Goal: Task Accomplishment & Management: Manage account settings

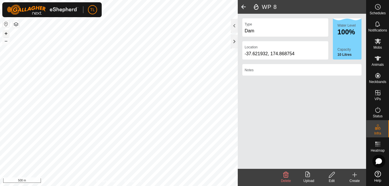
click at [6, 32] on button "+" at bounding box center [6, 33] width 7 height 7
click at [87, 0] on html "TL Schedules Notifications Mobs Animals Neckbands VPs Status Infra Heatmap Help…" at bounding box center [194, 93] width 389 height 186
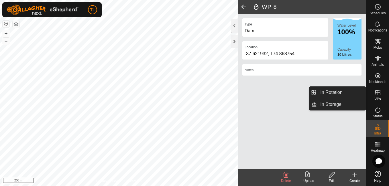
click at [377, 94] on icon at bounding box center [377, 92] width 7 height 7
click at [377, 93] on icon at bounding box center [377, 92] width 5 height 5
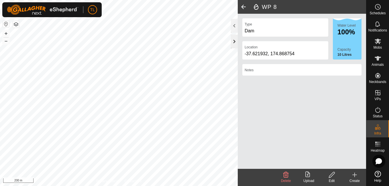
click at [234, 41] on div at bounding box center [234, 42] width 7 height 14
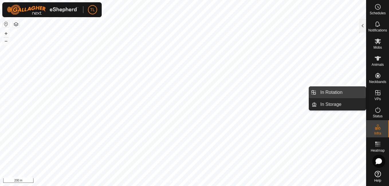
click at [351, 90] on link "In Rotation" at bounding box center [341, 92] width 49 height 11
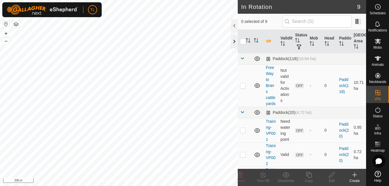
click at [234, 39] on div at bounding box center [234, 42] width 7 height 14
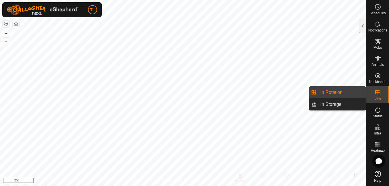
click at [354, 94] on link "In Rotation" at bounding box center [341, 92] width 49 height 11
click at [382, 94] on es-virtualpaddocks-svg-icon at bounding box center [377, 92] width 10 height 9
click at [330, 95] on span "In Rotation" at bounding box center [331, 92] width 22 height 7
click at [346, 92] on link "In Rotation" at bounding box center [341, 92] width 49 height 11
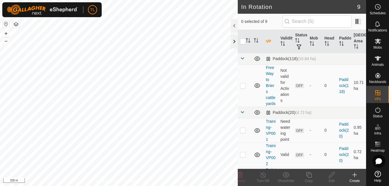
click at [236, 46] on div at bounding box center [234, 42] width 7 height 14
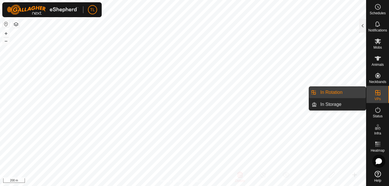
click at [335, 94] on link "In Rotation" at bounding box center [341, 92] width 49 height 11
click at [326, 90] on span "In Rotation" at bounding box center [331, 92] width 22 height 7
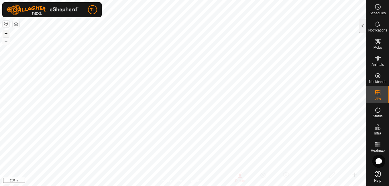
click at [7, 32] on button "+" at bounding box center [6, 33] width 7 height 7
click at [81, 0] on html "TL Schedules Notifications Mobs Animals Neckbands VPs Status Infra Heatmap Help…" at bounding box center [194, 93] width 389 height 186
click at [133, 0] on html "TL Schedules Notifications Mobs Animals Neckbands VPs Status Infra Heatmap Help…" at bounding box center [194, 93] width 389 height 186
click at [378, 43] on icon at bounding box center [377, 41] width 7 height 7
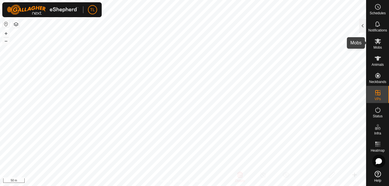
click at [378, 43] on icon at bounding box center [377, 41] width 7 height 7
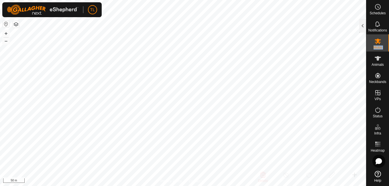
click at [373, 49] on div "Mobs" at bounding box center [377, 42] width 23 height 17
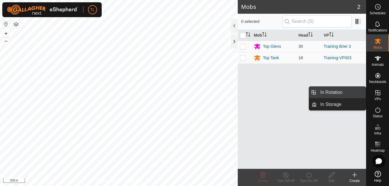
click at [335, 94] on link "In Rotation" at bounding box center [341, 92] width 49 height 11
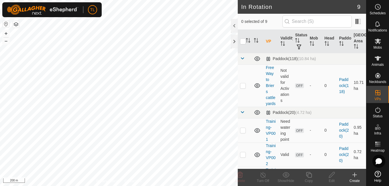
click at [355, 175] on icon at bounding box center [354, 175] width 4 height 0
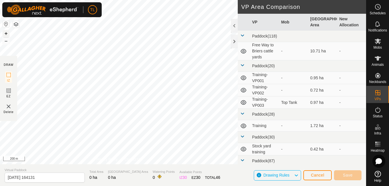
click at [7, 32] on button "+" at bounding box center [6, 33] width 7 height 7
click at [7, 34] on button "+" at bounding box center [6, 33] width 7 height 7
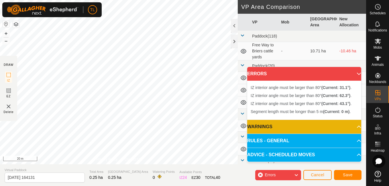
click at [185, 163] on div "+ – ⇧ i 20 m" at bounding box center [119, 82] width 238 height 164
drag, startPoint x: 123, startPoint y: 157, endPoint x: 186, endPoint y: 159, distance: 63.3
click at [187, 159] on div "IZ interior angle must be larger than 80° (Current: 31.1°) ." at bounding box center [230, 161] width 86 height 5
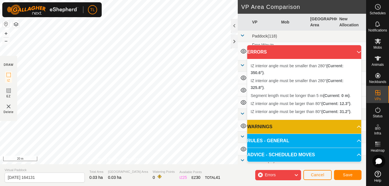
click at [13, 142] on div "IZ interior angle must be larger than 80° (Current: 12.3°) ." at bounding box center [13, 142] width 0 height 0
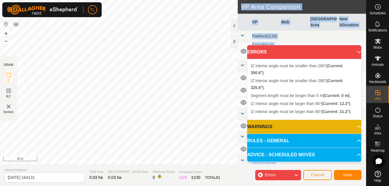
drag, startPoint x: 13, startPoint y: 142, endPoint x: -1, endPoint y: 168, distance: 29.6
click at [0, 168] on html "TL Schedules Notifications Mobs Animals Neckbands VPs Status Infra Heatmap Help…" at bounding box center [194, 93] width 389 height 186
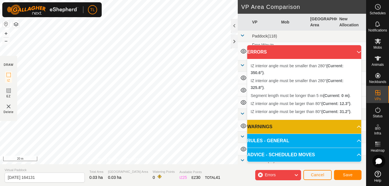
click at [18, 114] on div "IZ interior angle must be larger than 80° (Current: 12.3°) . + – ⇧ i 20 m" at bounding box center [119, 82] width 238 height 164
click at [22, 114] on div "IZ interior angle must be larger than 80° (Current: 10.1°) ." at bounding box center [65, 116] width 86 height 5
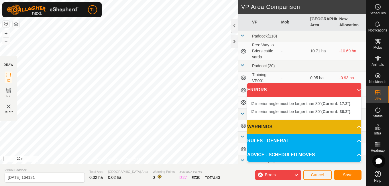
click at [35, 104] on div "IZ interior angle must be larger than 80° (Current: 17.2°) . + – ⇧ i 20 m" at bounding box center [119, 82] width 238 height 164
click at [19, 139] on div "IZ interior angle must be larger than 80° (Current: 17.2°) . + – ⇧ i 20 m" at bounding box center [119, 82] width 238 height 164
drag, startPoint x: 40, startPoint y: 93, endPoint x: 58, endPoint y: 164, distance: 73.4
click at [58, 164] on div "DRAW IZ EZ Delete Privacy Policy Contact Us IZ interior angle must be larger th…" at bounding box center [183, 93] width 366 height 186
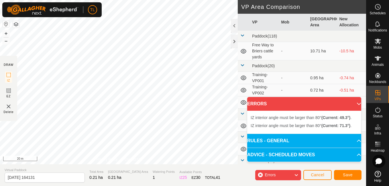
click at [47, 16] on div "TL Schedules Notifications Mobs Animals Neckbands VPs Status Infra Heatmap Help…" at bounding box center [194, 93] width 389 height 186
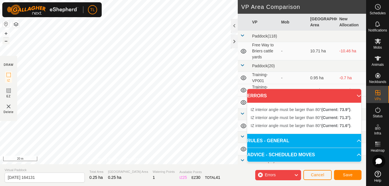
click at [6, 39] on button "–" at bounding box center [6, 40] width 7 height 7
click at [139, 21] on div "IZ interior angle must be larger than 80° (Current: 73.9°) . + – ⇧ i 50 m" at bounding box center [119, 82] width 238 height 164
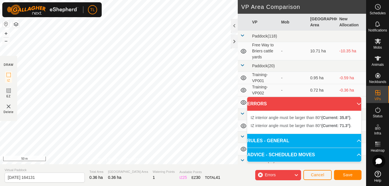
drag, startPoint x: 119, startPoint y: 57, endPoint x: 78, endPoint y: 13, distance: 59.7
click at [78, 13] on div "TL Schedules Notifications Mobs Animals Neckbands VPs Status Infra Heatmap Help…" at bounding box center [194, 93] width 389 height 186
click at [67, 53] on div "IZ interior angle must be larger than 80° (Current: 68.3°) . + – ⇧ i 50 m" at bounding box center [119, 82] width 238 height 164
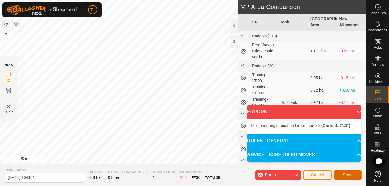
click at [351, 170] on button "Save" at bounding box center [347, 175] width 27 height 10
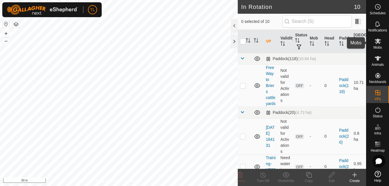
click at [380, 42] on icon at bounding box center [377, 41] width 7 height 7
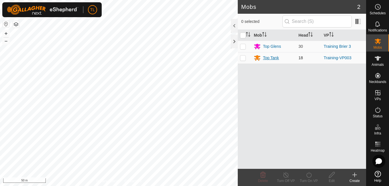
click at [272, 61] on div "Top Tank" at bounding box center [271, 58] width 16 height 6
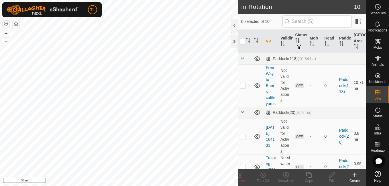
checkbox input "true"
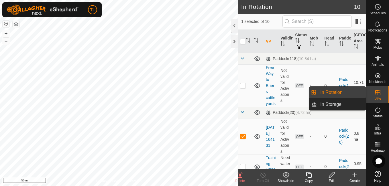
click at [377, 93] on icon at bounding box center [377, 92] width 5 height 5
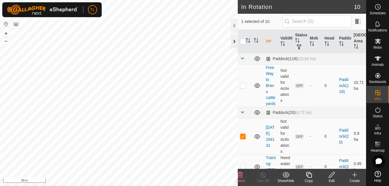
click at [236, 44] on div at bounding box center [234, 42] width 7 height 14
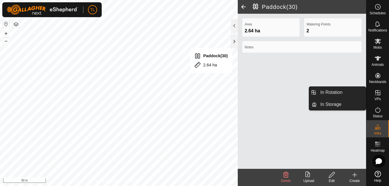
click at [342, 88] on link "In Rotation" at bounding box center [341, 92] width 49 height 11
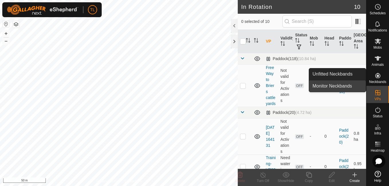
drag, startPoint x: 363, startPoint y: 73, endPoint x: 363, endPoint y: 90, distance: 17.2
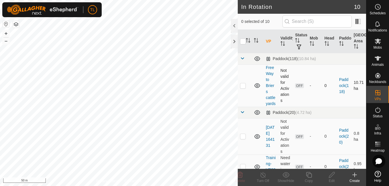
drag, startPoint x: 345, startPoint y: 129, endPoint x: 278, endPoint y: 108, distance: 70.0
click at [278, 107] on td "Not valid for Activations" at bounding box center [285, 85] width 15 height 42
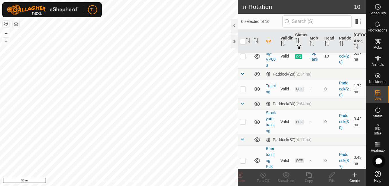
scroll to position [160, 0]
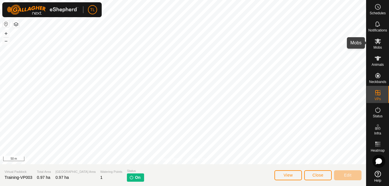
click at [378, 45] on es-mob-svg-icon at bounding box center [377, 41] width 10 height 9
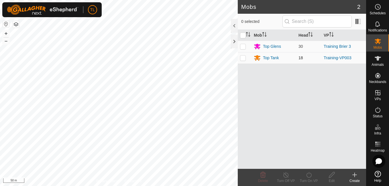
click at [243, 56] on p-checkbox at bounding box center [243, 58] width 6 height 5
checkbox input "true"
click at [270, 58] on div "Top Tank" at bounding box center [271, 58] width 16 height 6
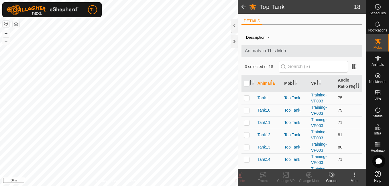
click at [244, 4] on span at bounding box center [243, 7] width 11 height 14
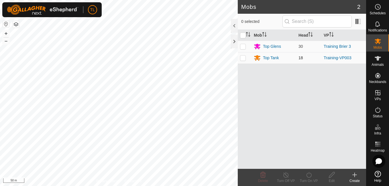
click at [243, 57] on p-checkbox at bounding box center [243, 58] width 6 height 5
checkbox input "true"
click at [309, 176] on icon at bounding box center [308, 174] width 7 height 7
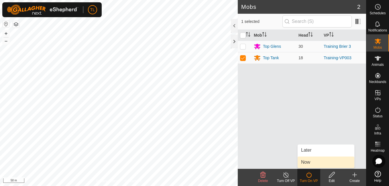
click at [310, 163] on link "Now" at bounding box center [325, 162] width 57 height 11
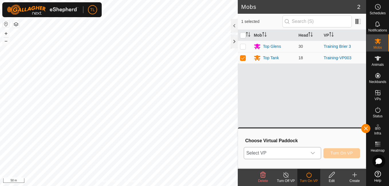
click at [313, 151] on icon "dropdown trigger" at bounding box center [312, 153] width 5 height 5
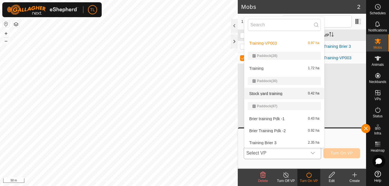
scroll to position [71, 0]
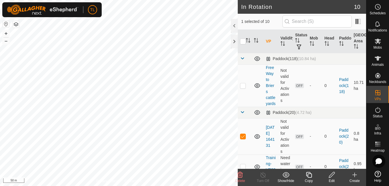
scroll to position [239, 0]
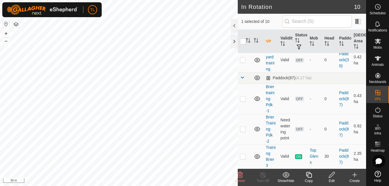
drag, startPoint x: 234, startPoint y: 43, endPoint x: 388, endPoint y: 62, distance: 155.1
click at [234, 43] on div at bounding box center [234, 42] width 7 height 14
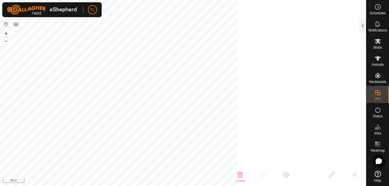
click at [375, 44] on icon at bounding box center [377, 41] width 7 height 7
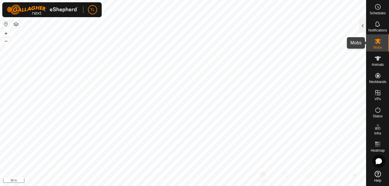
click at [376, 43] on icon at bounding box center [377, 41] width 6 height 5
click at [376, 42] on icon at bounding box center [377, 41] width 6 height 5
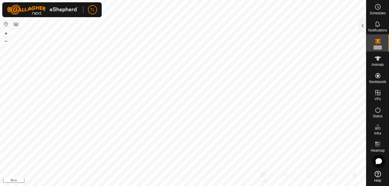
click at [376, 42] on icon at bounding box center [377, 41] width 6 height 5
click at [378, 60] on icon at bounding box center [377, 58] width 7 height 7
click at [378, 60] on icon at bounding box center [377, 58] width 6 height 5
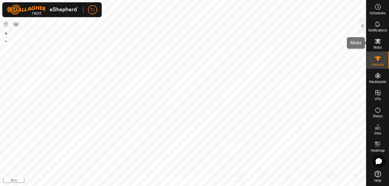
click at [376, 42] on icon at bounding box center [377, 41] width 6 height 5
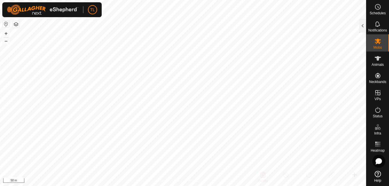
click at [376, 42] on icon at bounding box center [377, 41] width 6 height 5
click at [380, 42] on icon at bounding box center [377, 41] width 6 height 5
click at [379, 42] on icon at bounding box center [377, 41] width 6 height 5
drag, startPoint x: 379, startPoint y: 42, endPoint x: 377, endPoint y: 60, distance: 17.9
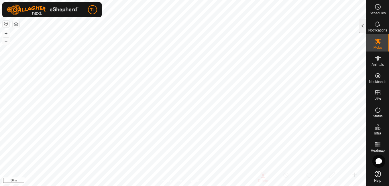
click at [377, 60] on icon at bounding box center [377, 58] width 6 height 5
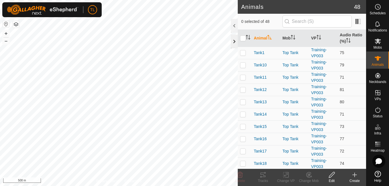
click at [234, 42] on div at bounding box center [234, 42] width 7 height 14
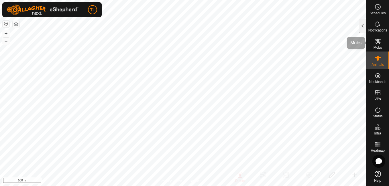
click at [378, 41] on icon at bounding box center [377, 41] width 6 height 5
click at [381, 42] on icon at bounding box center [377, 41] width 7 height 7
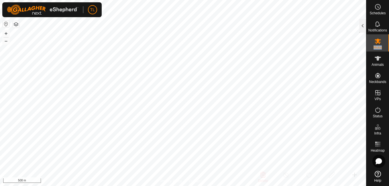
click at [380, 42] on icon at bounding box center [377, 41] width 6 height 5
drag, startPoint x: 380, startPoint y: 42, endPoint x: 377, endPoint y: 49, distance: 7.4
click at [377, 49] on span "Mobs" at bounding box center [377, 47] width 8 height 3
drag, startPoint x: 376, startPoint y: 52, endPoint x: 369, endPoint y: 46, distance: 9.3
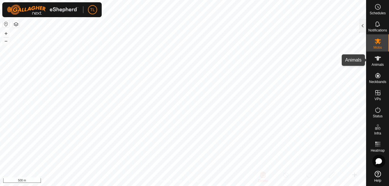
click at [369, 45] on div "Mobs" at bounding box center [377, 42] width 23 height 17
click at [380, 42] on icon at bounding box center [377, 41] width 7 height 7
click at [379, 41] on icon at bounding box center [377, 41] width 7 height 7
click at [377, 42] on icon at bounding box center [377, 41] width 6 height 5
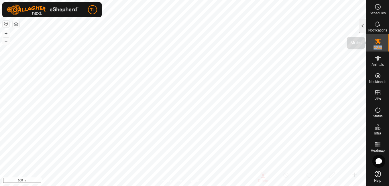
drag, startPoint x: 377, startPoint y: 42, endPoint x: 375, endPoint y: 46, distance: 5.3
click at [375, 46] on span "Mobs" at bounding box center [377, 47] width 8 height 3
click at [378, 56] on icon at bounding box center [377, 58] width 6 height 5
click at [376, 59] on icon at bounding box center [377, 58] width 7 height 7
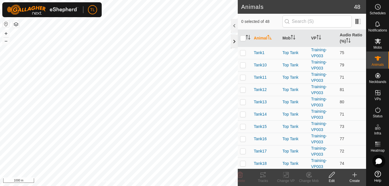
click at [233, 40] on div at bounding box center [234, 42] width 7 height 14
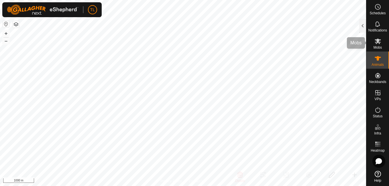
click at [376, 44] on icon at bounding box center [377, 41] width 7 height 7
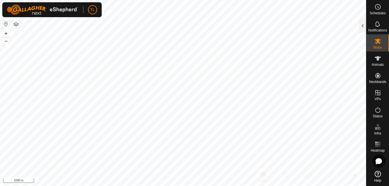
click at [376, 44] on icon at bounding box center [377, 41] width 7 height 7
drag, startPoint x: 376, startPoint y: 44, endPoint x: 376, endPoint y: 41, distance: 3.2
click at [376, 41] on icon at bounding box center [377, 41] width 7 height 7
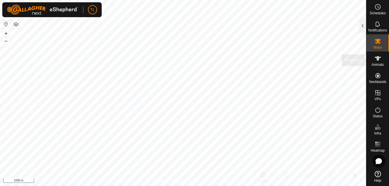
click at [378, 62] on es-animals-svg-icon at bounding box center [377, 58] width 10 height 9
click at [379, 42] on icon at bounding box center [377, 41] width 6 height 5
click at [379, 41] on icon at bounding box center [377, 41] width 7 height 7
click at [378, 41] on icon at bounding box center [377, 41] width 6 height 5
click at [377, 58] on icon at bounding box center [377, 58] width 6 height 5
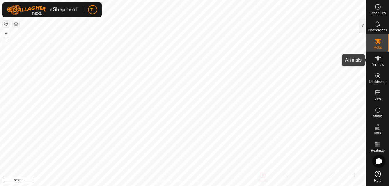
click at [376, 58] on icon at bounding box center [377, 58] width 6 height 5
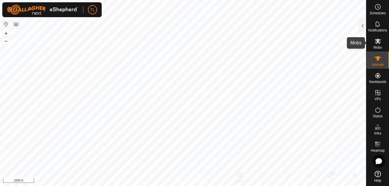
click at [378, 42] on icon at bounding box center [377, 41] width 6 height 5
click at [377, 42] on icon at bounding box center [377, 41] width 6 height 5
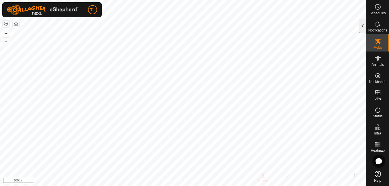
click at [362, 28] on div at bounding box center [362, 26] width 7 height 14
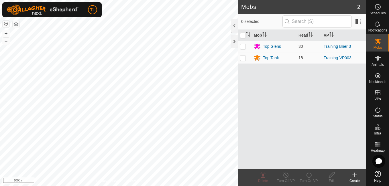
click at [245, 60] on td at bounding box center [245, 57] width 14 height 11
checkbox input "true"
click at [309, 173] on icon at bounding box center [308, 174] width 7 height 7
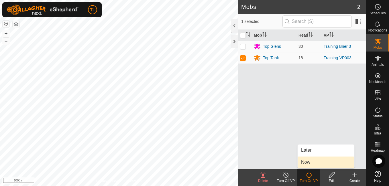
click at [308, 160] on link "Now" at bounding box center [325, 162] width 57 height 11
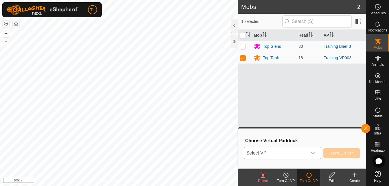
click at [309, 153] on div "dropdown trigger" at bounding box center [312, 152] width 11 height 11
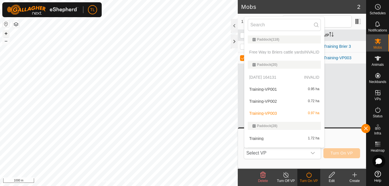
click at [8, 34] on button "+" at bounding box center [6, 33] width 7 height 7
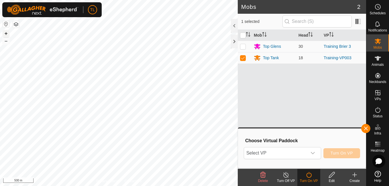
click at [8, 34] on button "+" at bounding box center [6, 33] width 7 height 7
click at [4, 33] on button "+" at bounding box center [6, 33] width 7 height 7
click at [311, 153] on icon "dropdown trigger" at bounding box center [312, 153] width 5 height 5
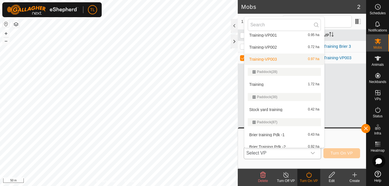
scroll to position [71, 0]
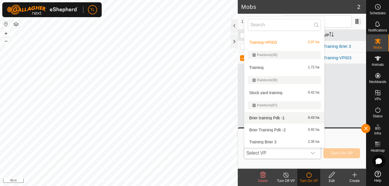
drag, startPoint x: 314, startPoint y: 132, endPoint x: 311, endPoint y: 115, distance: 17.4
click at [311, 115] on ul "Paddock(118) Free Way to Briers cattle yards INVALID Paddock(20) 2025-08-26 164…" at bounding box center [284, 54] width 80 height 185
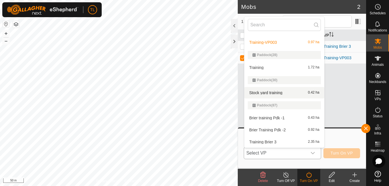
drag, startPoint x: 277, startPoint y: 76, endPoint x: 283, endPoint y: 97, distance: 22.6
click at [283, 97] on ul "Paddock(118) Free Way to Briers cattle yards INVALID Paddock(20) 2025-08-26 164…" at bounding box center [284, 54] width 80 height 185
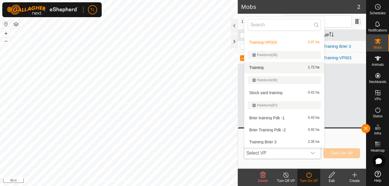
drag, startPoint x: 276, startPoint y: 43, endPoint x: 280, endPoint y: 72, distance: 29.1
click at [280, 75] on ul "Paddock(118) Free Way to Briers cattle yards INVALID Paddock(20) 2025-08-26 164…" at bounding box center [284, 54] width 80 height 185
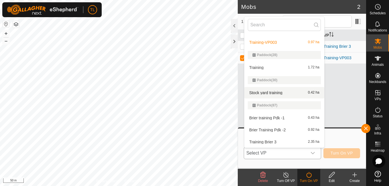
drag, startPoint x: 280, startPoint y: 70, endPoint x: 285, endPoint y: 109, distance: 38.7
click at [285, 110] on ul "Paddock(118) Free Way to Briers cattle yards INVALID Paddock(20) 2025-08-26 164…" at bounding box center [284, 54] width 80 height 185
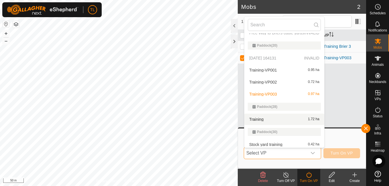
scroll to position [0, 0]
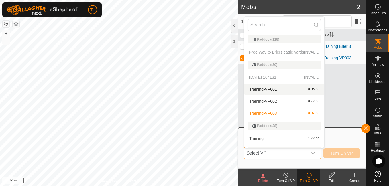
click at [269, 74] on p-selectitem "2025-08-26 164131 INVALID" at bounding box center [284, 77] width 80 height 11
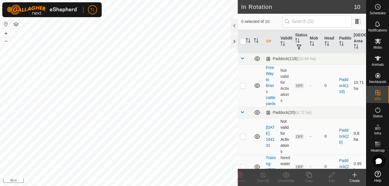
checkbox input "true"
click at [333, 174] on icon at bounding box center [331, 174] width 7 height 7
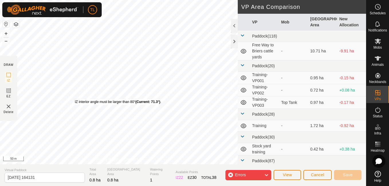
click at [75, 99] on div "IZ interior angle must be larger than 80° (Current: 71.3°) ." at bounding box center [118, 101] width 86 height 5
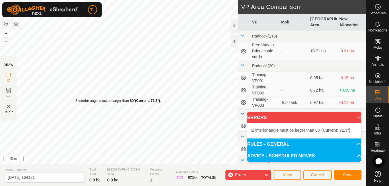
click at [74, 98] on div "IZ interior angle must be larger than 80° (Current: 71.3°) . + – ⇧ i 50 m" at bounding box center [119, 82] width 238 height 164
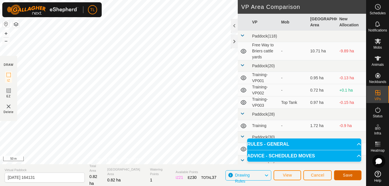
click at [344, 173] on span "Save" at bounding box center [348, 175] width 10 height 5
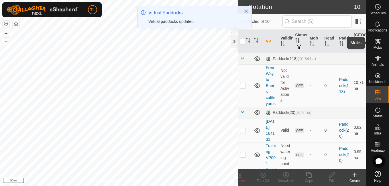
click at [374, 41] on es-mob-svg-icon at bounding box center [377, 41] width 10 height 9
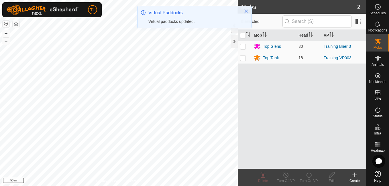
click at [242, 58] on p-checkbox at bounding box center [243, 58] width 6 height 5
checkbox input "true"
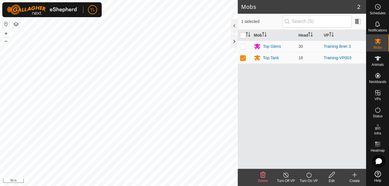
click at [310, 175] on icon at bounding box center [308, 174] width 7 height 7
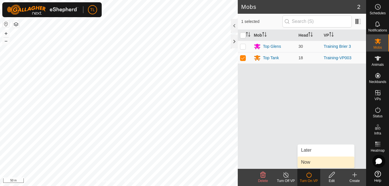
click at [317, 163] on link "Now" at bounding box center [325, 162] width 57 height 11
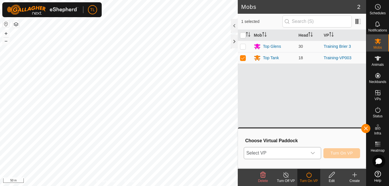
click at [303, 153] on span "Select VP" at bounding box center [275, 152] width 63 height 11
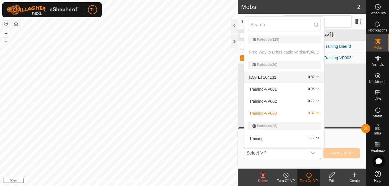
click at [271, 76] on li "[DATE] 164131 0.82 ha" at bounding box center [284, 77] width 80 height 11
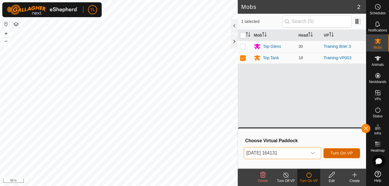
click at [337, 153] on span "Turn On VP" at bounding box center [341, 153] width 22 height 5
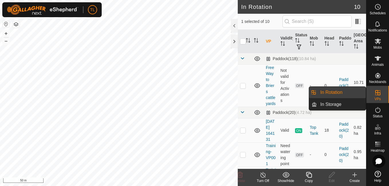
click at [343, 91] on link "In Rotation" at bounding box center [341, 92] width 49 height 11
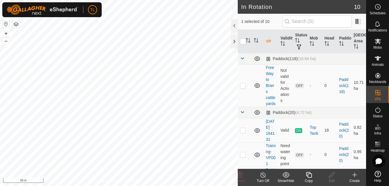
click at [353, 174] on icon at bounding box center [354, 174] width 7 height 7
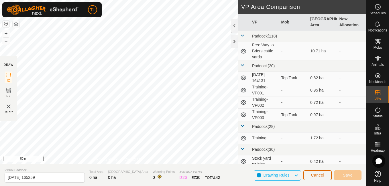
click at [312, 174] on span "Cancel" at bounding box center [317, 175] width 13 height 5
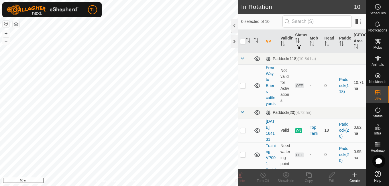
checkbox input "true"
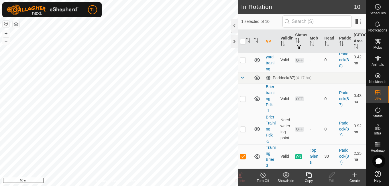
click at [356, 176] on icon at bounding box center [354, 174] width 7 height 7
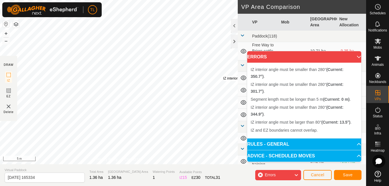
click at [224, 76] on div "IZ interior angle must be smaller than 280° (Current: 344.9°) . + – ⇧ i 5 m" at bounding box center [119, 82] width 238 height 164
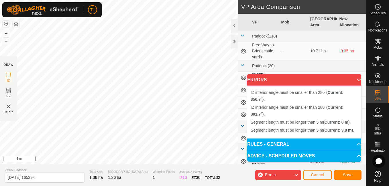
click at [163, 41] on div "Segment length must be longer than 5 m (Current: 3.8 m) . + – ⇧ i 5 m" at bounding box center [119, 82] width 238 height 164
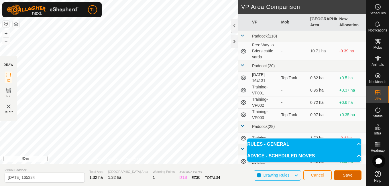
click at [352, 179] on button "Save" at bounding box center [347, 175] width 27 height 10
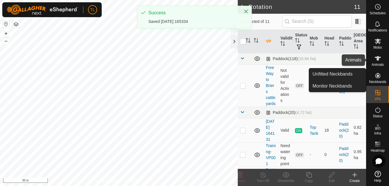
drag, startPoint x: 377, startPoint y: 59, endPoint x: 374, endPoint y: 61, distance: 4.0
click at [377, 59] on icon at bounding box center [377, 58] width 6 height 5
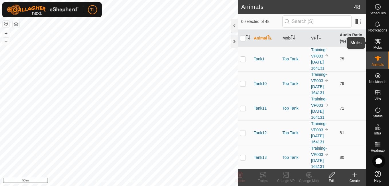
click at [376, 41] on icon at bounding box center [377, 41] width 7 height 7
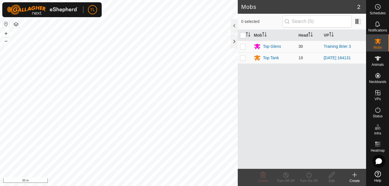
click at [243, 46] on p-checkbox at bounding box center [243, 46] width 6 height 5
checkbox input "true"
click at [308, 176] on icon at bounding box center [308, 174] width 7 height 7
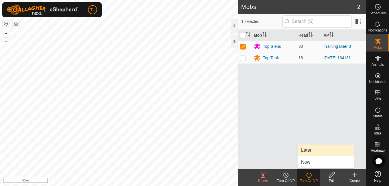
click at [307, 150] on link "Later" at bounding box center [325, 150] width 57 height 11
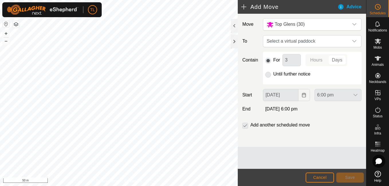
click at [318, 60] on p-selectbutton "Hours Days" at bounding box center [326, 60] width 42 height 12
click at [323, 42] on span "Select a virtual paddock" at bounding box center [306, 40] width 84 height 11
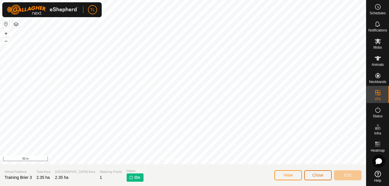
click at [324, 171] on button "Close" at bounding box center [317, 175] width 27 height 10
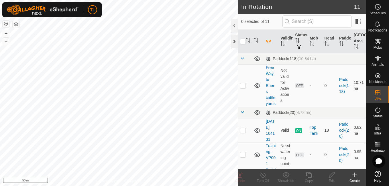
click at [232, 40] on div at bounding box center [234, 42] width 7 height 14
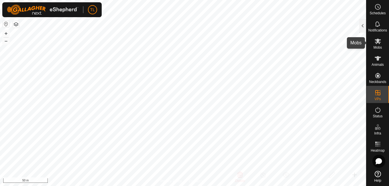
click at [381, 44] on es-mob-svg-icon at bounding box center [377, 41] width 10 height 9
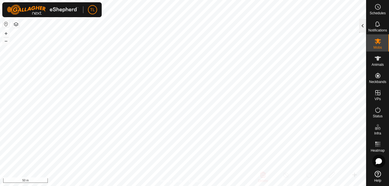
click at [362, 27] on div at bounding box center [362, 26] width 7 height 14
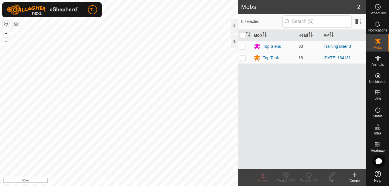
click at [242, 48] on p-checkbox at bounding box center [243, 46] width 6 height 5
checkbox input "true"
click at [306, 175] on icon at bounding box center [308, 174] width 7 height 7
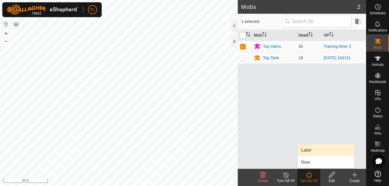
click at [312, 149] on link "Later" at bounding box center [325, 150] width 57 height 11
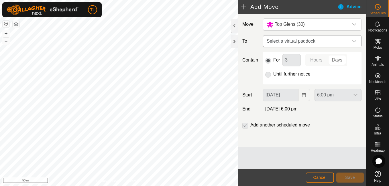
click at [343, 39] on span "Select a virtual paddock" at bounding box center [306, 40] width 84 height 11
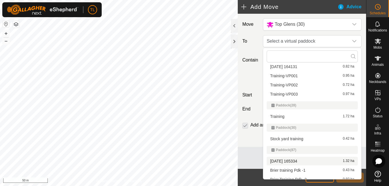
scroll to position [52, 0]
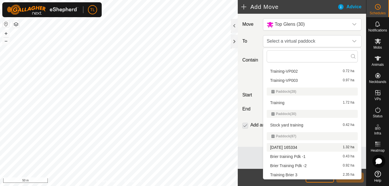
click at [301, 146] on li "2025-08-26 165334 1.32 ha" at bounding box center [311, 147] width 91 height 9
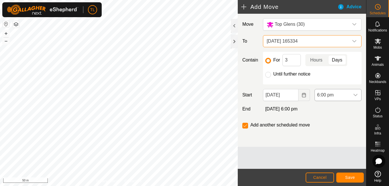
click at [352, 95] on div "dropdown trigger" at bounding box center [354, 94] width 11 height 11
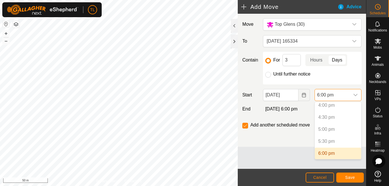
scroll to position [519, 0]
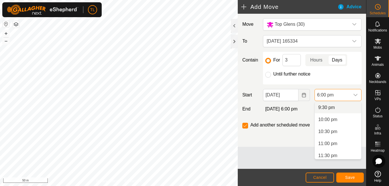
click at [332, 106] on li "9:30 pm" at bounding box center [338, 107] width 46 height 11
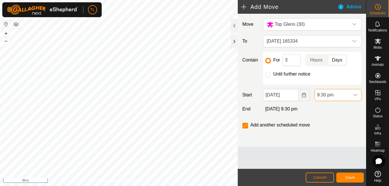
scroll to position [433, 0]
click at [348, 93] on span "9:30 pm" at bounding box center [332, 94] width 35 height 11
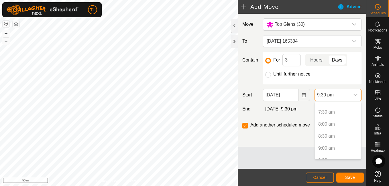
scroll to position [167, 0]
click at [330, 78] on div "For 3 Hours Days Until further notice" at bounding box center [312, 68] width 98 height 33
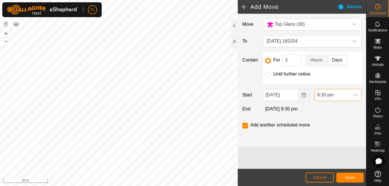
click at [329, 96] on span "9:30 pm" at bounding box center [332, 94] width 35 height 11
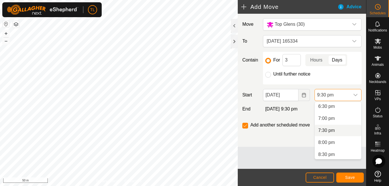
scroll to position [445, 0]
click at [323, 106] on li "6:30 pm" at bounding box center [338, 107] width 46 height 11
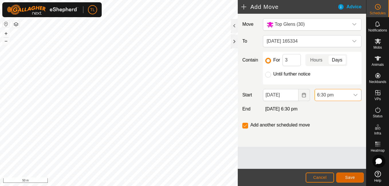
click at [349, 176] on span "Save" at bounding box center [350, 177] width 10 height 5
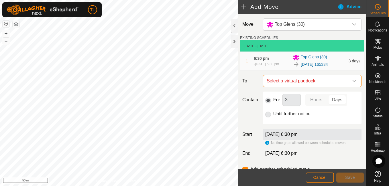
click at [333, 79] on span "Select a virtual paddock" at bounding box center [306, 80] width 84 height 11
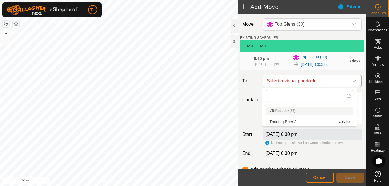
click at [348, 78] on div "dropdown trigger" at bounding box center [353, 80] width 11 height 11
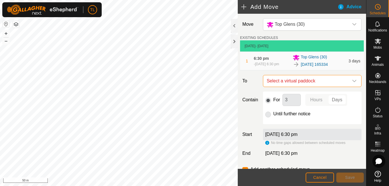
click at [349, 78] on div "dropdown trigger" at bounding box center [353, 80] width 11 height 11
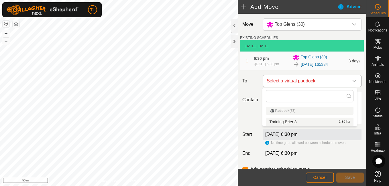
click at [341, 79] on span "Select a virtual paddock" at bounding box center [306, 80] width 84 height 11
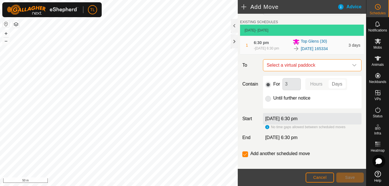
scroll to position [22, 0]
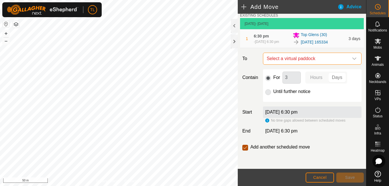
click at [246, 147] on input "checkbox" at bounding box center [245, 148] width 6 height 6
checkbox input "false"
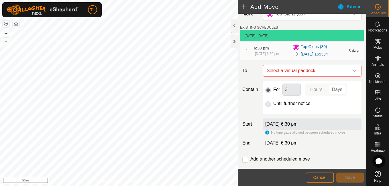
scroll to position [0, 0]
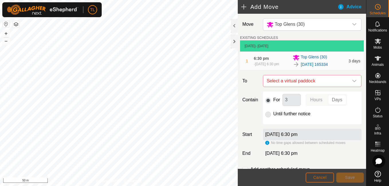
click at [322, 177] on span "Cancel" at bounding box center [319, 177] width 13 height 5
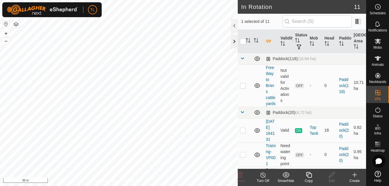
click at [235, 44] on div at bounding box center [234, 42] width 7 height 14
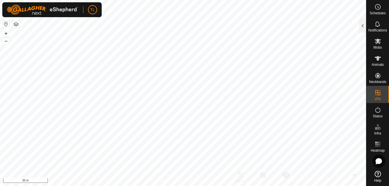
click at [14, 24] on button "button" at bounding box center [16, 24] width 7 height 7
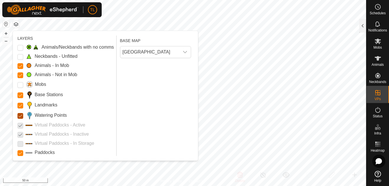
click at [19, 116] on Points "Watering Points" at bounding box center [20, 116] width 6 height 6
click at [19, 105] on input "Landmarks" at bounding box center [20, 106] width 6 height 6
click at [20, 96] on Stations "Base Stations" at bounding box center [20, 95] width 6 height 6
click at [21, 74] on Mob "Animals - Not in Mob" at bounding box center [20, 75] width 6 height 6
click at [21, 67] on Mob "Animals - In Mob" at bounding box center [20, 66] width 6 height 6
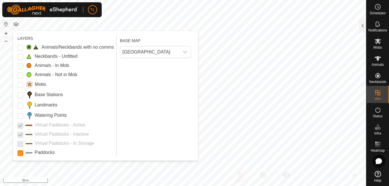
checkbox input "true"
checkbox input "false"
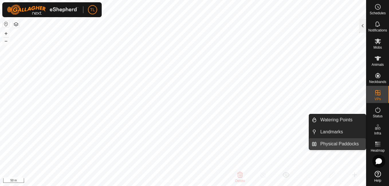
click at [346, 144] on link "Physical Paddocks" at bounding box center [341, 143] width 49 height 11
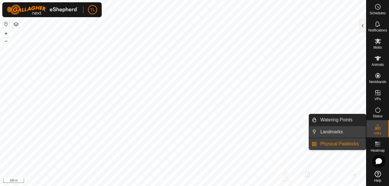
click at [333, 132] on span "Landmarks" at bounding box center [331, 132] width 23 height 7
click at [329, 143] on link "Physical Paddocks" at bounding box center [341, 143] width 49 height 11
click at [322, 141] on link "Physical Paddocks" at bounding box center [341, 143] width 49 height 11
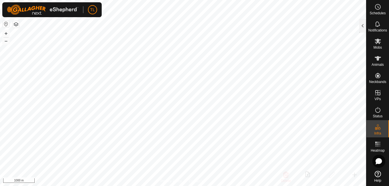
click at [363, 28] on div at bounding box center [362, 26] width 7 height 14
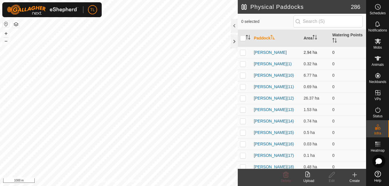
click at [242, 51] on p-checkbox at bounding box center [243, 52] width 6 height 5
click at [241, 52] on p-checkbox at bounding box center [243, 52] width 6 height 5
checkbox input "false"
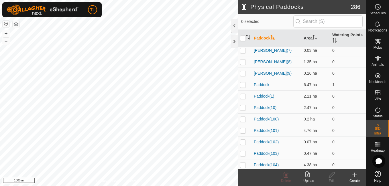
scroll to position [553, 0]
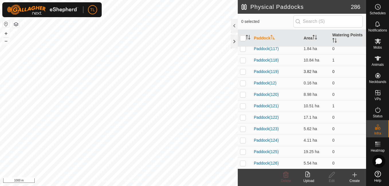
click at [246, 73] on td at bounding box center [245, 71] width 14 height 11
click at [245, 73] on p-checkbox at bounding box center [243, 71] width 6 height 5
checkbox input "false"
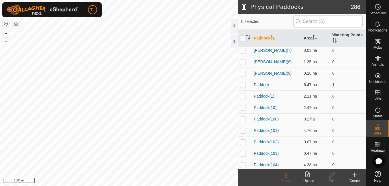
click at [244, 84] on p-checkbox at bounding box center [243, 84] width 6 height 5
checkbox input "true"
click at [329, 173] on icon at bounding box center [331, 174] width 7 height 7
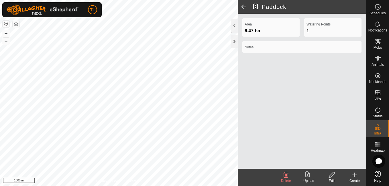
click at [333, 175] on icon at bounding box center [331, 174] width 7 height 7
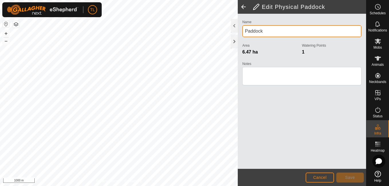
click at [272, 32] on input "Paddock" at bounding box center [301, 31] width 119 height 12
type input "P"
type input "Top Deanos"
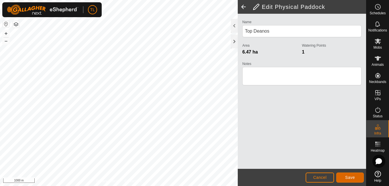
click at [354, 180] on span "Save" at bounding box center [350, 177] width 10 height 5
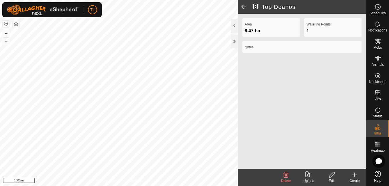
click at [244, 5] on span at bounding box center [243, 7] width 11 height 14
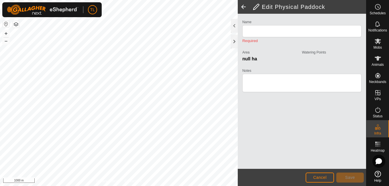
type input "Top Deanos"
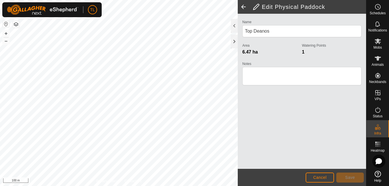
click at [241, 6] on span at bounding box center [243, 7] width 11 height 14
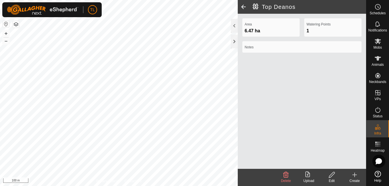
click at [242, 7] on span at bounding box center [243, 7] width 11 height 14
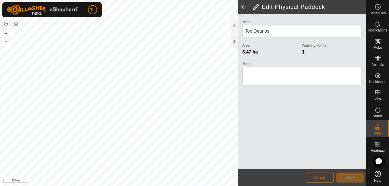
click at [315, 178] on span "Cancel" at bounding box center [319, 177] width 13 height 5
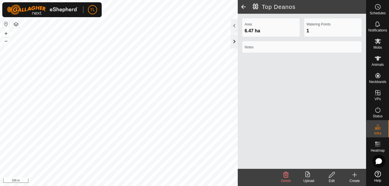
click at [236, 43] on div at bounding box center [234, 42] width 7 height 14
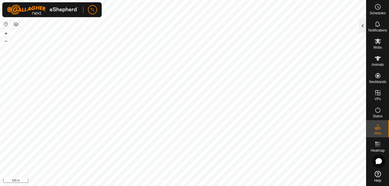
click at [362, 27] on div at bounding box center [362, 26] width 7 height 14
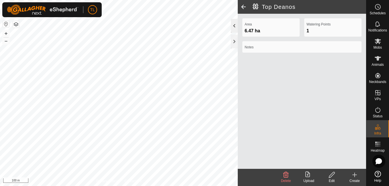
click at [235, 29] on div at bounding box center [234, 26] width 7 height 14
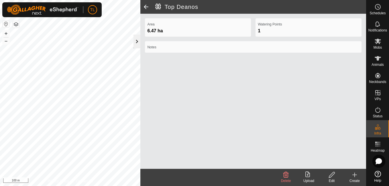
click at [140, 42] on div at bounding box center [136, 42] width 7 height 14
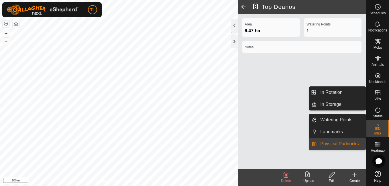
drag, startPoint x: 344, startPoint y: 143, endPoint x: 340, endPoint y: 145, distance: 4.5
click at [344, 143] on link "Physical Paddocks" at bounding box center [341, 143] width 49 height 11
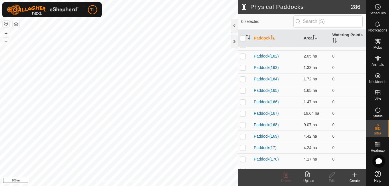
scroll to position [1383, 0]
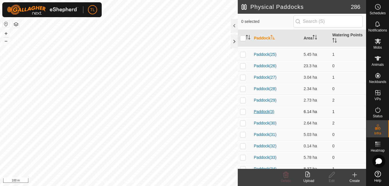
click at [262, 114] on link "Paddock(3)" at bounding box center [264, 111] width 21 height 5
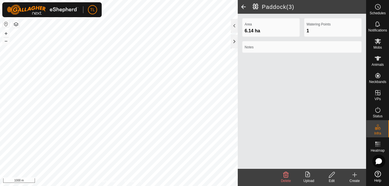
click at [243, 8] on span at bounding box center [243, 7] width 11 height 14
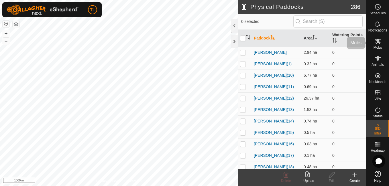
click at [377, 41] on icon at bounding box center [377, 41] width 6 height 5
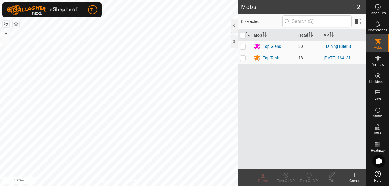
click at [240, 60] on p-checkbox at bounding box center [243, 58] width 6 height 5
checkbox input "true"
click at [272, 57] on div "Top Tank" at bounding box center [271, 58] width 16 height 6
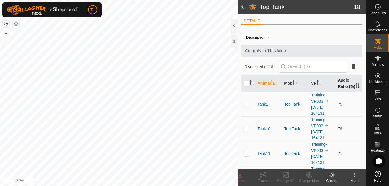
click at [346, 85] on th "Audio Ratio (%)" at bounding box center [348, 83] width 27 height 17
click at [355, 83] on icon "Activate to sort" at bounding box center [357, 85] width 5 height 5
click at [344, 83] on th "Audio Ratio (%)" at bounding box center [348, 83] width 27 height 17
click at [380, 141] on icon at bounding box center [377, 144] width 7 height 7
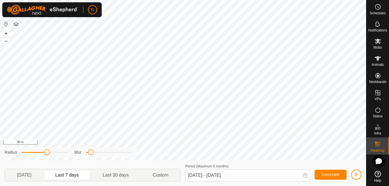
click at [378, 146] on icon at bounding box center [377, 144] width 7 height 7
click at [336, 176] on span "Generate" at bounding box center [330, 174] width 18 height 5
click at [333, 170] on button "Generate" at bounding box center [330, 175] width 32 height 10
click at [353, 173] on button "button" at bounding box center [356, 174] width 10 height 10
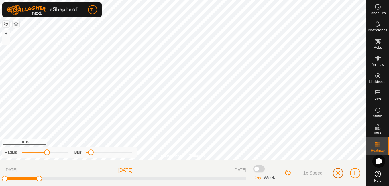
click at [338, 172] on span "button" at bounding box center [337, 173] width 5 height 5
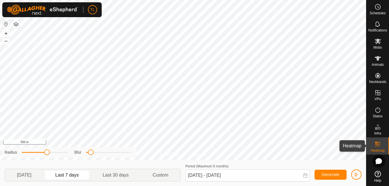
click at [377, 147] on rect at bounding box center [377, 145] width 1 height 1
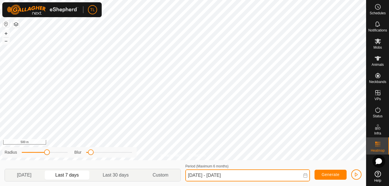
click at [205, 173] on input "19 Aug, 2025 - 25 Aug, 2025" at bounding box center [247, 175] width 125 height 12
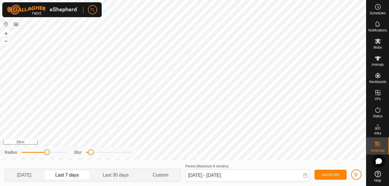
click at [307, 161] on div "Privacy Policy Contact Us + – ⇧ i 100 m Radius Blur Yesterday Last 7 days Last …" at bounding box center [183, 93] width 366 height 186
click at [357, 174] on span "button" at bounding box center [356, 174] width 5 height 5
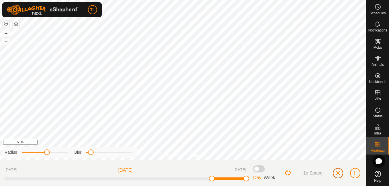
click at [338, 170] on button "button" at bounding box center [338, 173] width 10 height 10
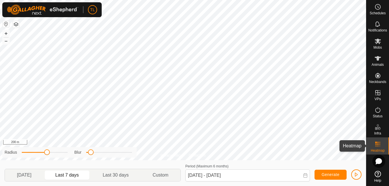
click at [378, 143] on icon at bounding box center [377, 144] width 7 height 7
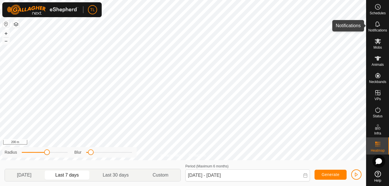
click at [376, 26] on icon at bounding box center [377, 23] width 5 height 5
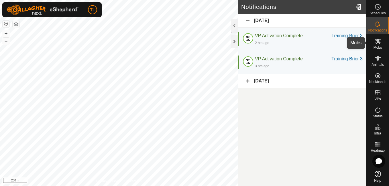
click at [377, 43] on icon at bounding box center [377, 41] width 6 height 5
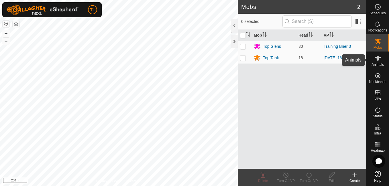
click at [376, 59] on icon at bounding box center [377, 58] width 6 height 5
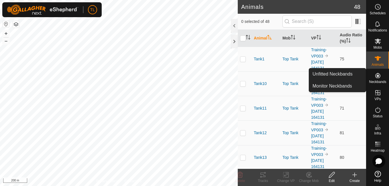
click at [376, 79] on icon at bounding box center [377, 75] width 7 height 7
click at [377, 75] on icon at bounding box center [377, 75] width 5 height 5
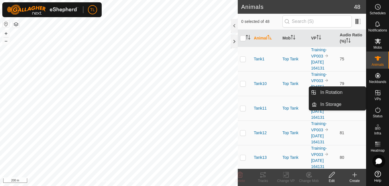
click at [379, 95] on icon at bounding box center [377, 92] width 5 height 5
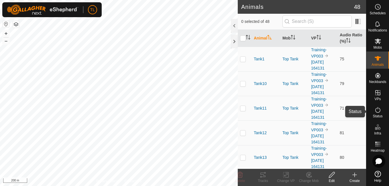
click at [377, 110] on icon at bounding box center [377, 109] width 7 height 7
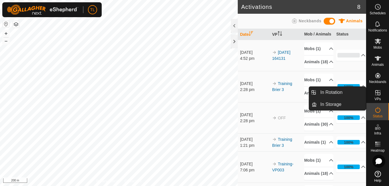
click at [377, 94] on icon at bounding box center [377, 92] width 7 height 7
click at [375, 93] on icon at bounding box center [377, 92] width 5 height 5
click at [376, 92] on icon at bounding box center [377, 92] width 5 height 5
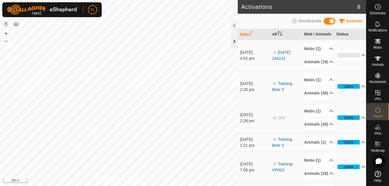
click at [232, 42] on div at bounding box center [234, 42] width 7 height 14
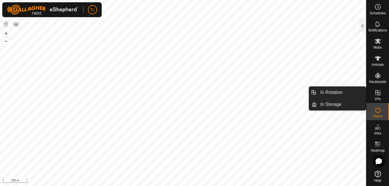
click at [376, 93] on icon at bounding box center [377, 92] width 7 height 7
click at [375, 92] on icon at bounding box center [377, 92] width 5 height 5
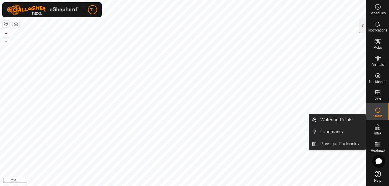
click at [379, 128] on icon at bounding box center [379, 128] width 3 height 3
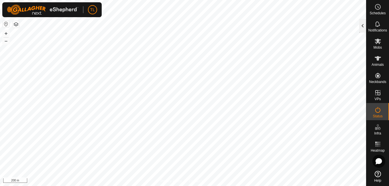
click at [362, 27] on div at bounding box center [362, 26] width 7 height 14
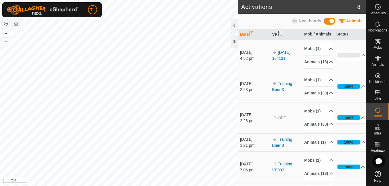
click at [232, 42] on div at bounding box center [234, 42] width 7 height 14
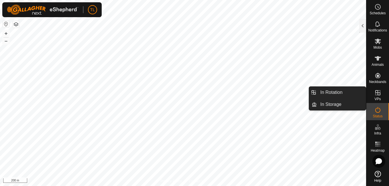
click at [379, 96] on icon at bounding box center [377, 92] width 7 height 7
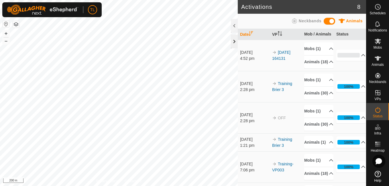
click at [232, 41] on div at bounding box center [234, 42] width 7 height 14
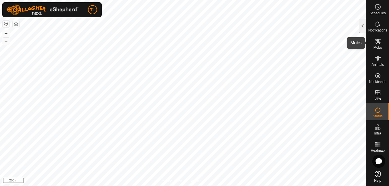
click at [376, 42] on icon at bounding box center [377, 41] width 6 height 5
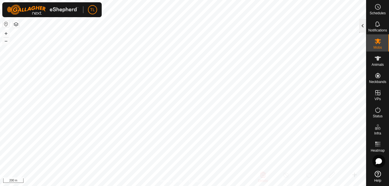
click at [361, 29] on div at bounding box center [362, 26] width 7 height 14
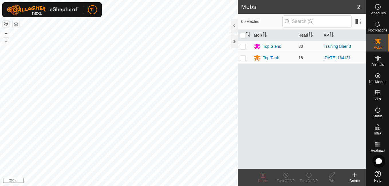
click at [244, 57] on p-checkbox at bounding box center [243, 58] width 6 height 5
checkbox input "true"
click at [274, 58] on div "Top Tank" at bounding box center [271, 58] width 16 height 6
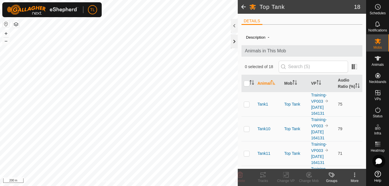
click at [237, 44] on div at bounding box center [234, 42] width 7 height 14
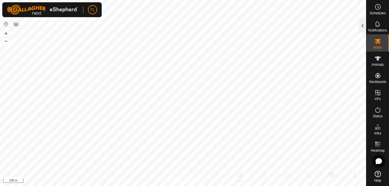
click at [364, 24] on div at bounding box center [362, 26] width 7 height 14
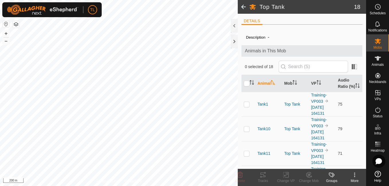
click at [244, 9] on span at bounding box center [243, 7] width 11 height 14
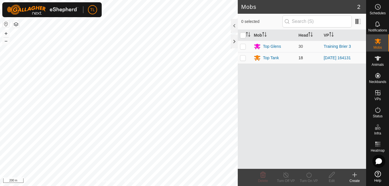
click at [243, 58] on p-checkbox at bounding box center [243, 58] width 6 height 5
checkbox input "true"
click at [308, 177] on icon at bounding box center [308, 174] width 7 height 7
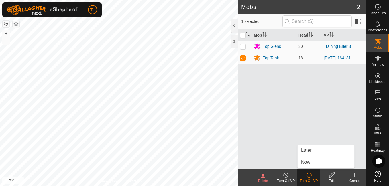
click at [285, 177] on icon at bounding box center [285, 175] width 5 height 6
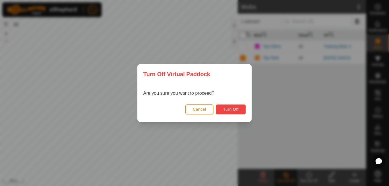
click at [223, 110] on span "Turn Off" at bounding box center [231, 109] width 16 height 5
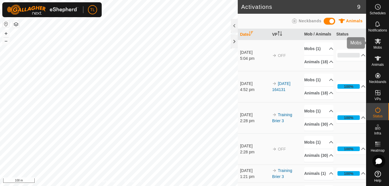
click at [378, 44] on icon at bounding box center [377, 41] width 7 height 7
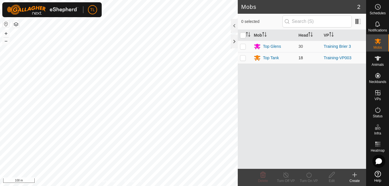
click at [244, 56] on p-checkbox at bounding box center [243, 58] width 6 height 5
checkbox input "true"
click at [310, 174] on icon at bounding box center [308, 174] width 7 height 7
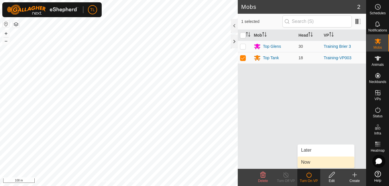
click at [312, 157] on link "Now" at bounding box center [325, 162] width 57 height 11
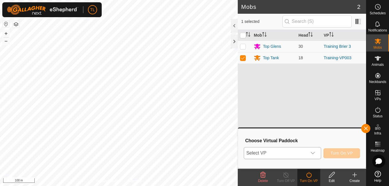
click at [311, 155] on icon "dropdown trigger" at bounding box center [312, 153] width 5 height 5
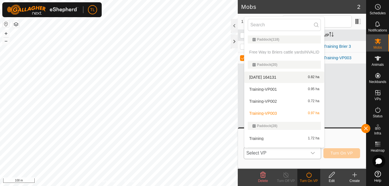
click at [261, 78] on li "[DATE] 164131 0.82 ha" at bounding box center [284, 77] width 80 height 11
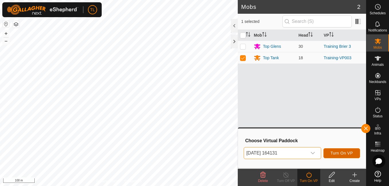
click at [342, 151] on span "Turn On VP" at bounding box center [341, 153] width 22 height 5
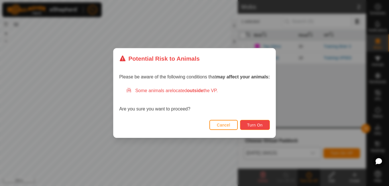
click at [244, 122] on button "Turn On" at bounding box center [255, 125] width 30 height 10
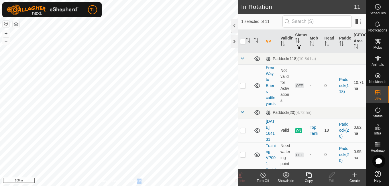
checkbox input "true"
checkbox input "false"
checkbox input "true"
click at [262, 176] on icon at bounding box center [262, 174] width 7 height 7
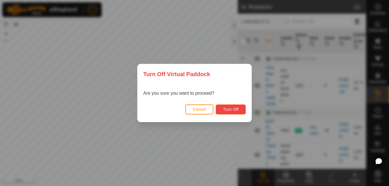
click at [232, 110] on span "Turn Off" at bounding box center [231, 109] width 16 height 5
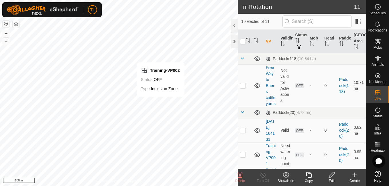
checkbox input "false"
checkbox input "true"
click at [262, 178] on div "Turn Off" at bounding box center [262, 180] width 23 height 5
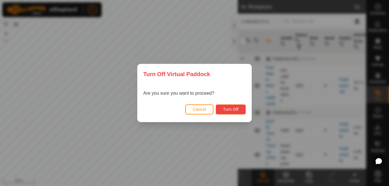
click at [227, 111] on span "Turn Off" at bounding box center [231, 109] width 16 height 5
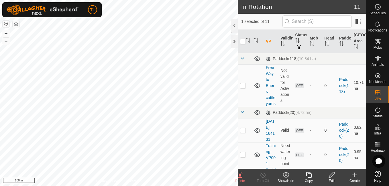
checkbox input "true"
checkbox input "false"
click at [234, 39] on div at bounding box center [234, 42] width 7 height 14
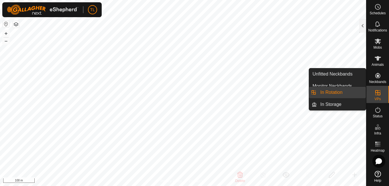
click at [319, 93] on link "In Rotation" at bounding box center [341, 92] width 49 height 11
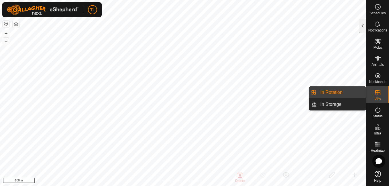
click at [336, 92] on link "In Rotation" at bounding box center [341, 92] width 49 height 11
click at [378, 91] on icon at bounding box center [377, 92] width 7 height 7
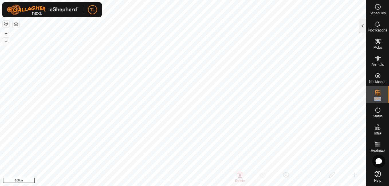
click at [366, 186] on p-menu "In Rotation In Storage" at bounding box center [366, 186] width 0 height 0
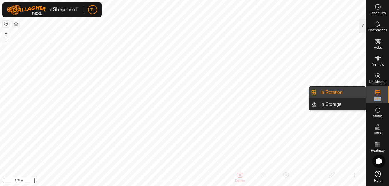
click at [336, 91] on link "In Rotation" at bounding box center [341, 92] width 49 height 11
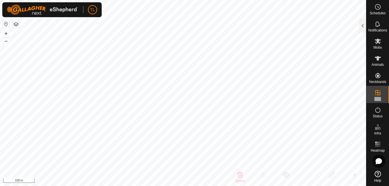
click at [378, 92] on es-menu-bar "Schedules Notifications Mobs Animals Neckbands VPs Status Infra Heatmap Help" at bounding box center [377, 93] width 23 height 186
click at [361, 25] on div at bounding box center [362, 26] width 7 height 14
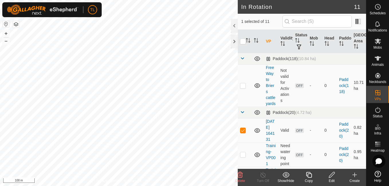
click at [355, 174] on icon at bounding box center [354, 174] width 7 height 7
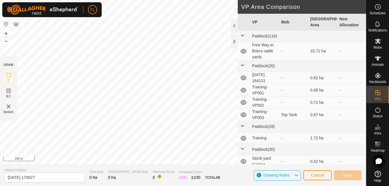
scroll to position [56, 0]
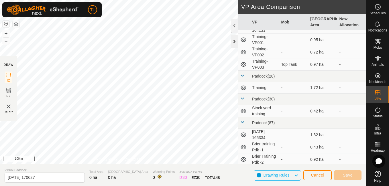
click at [234, 43] on div at bounding box center [234, 42] width 7 height 14
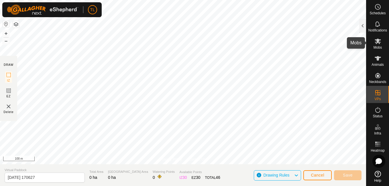
click at [377, 39] on icon at bounding box center [377, 41] width 7 height 7
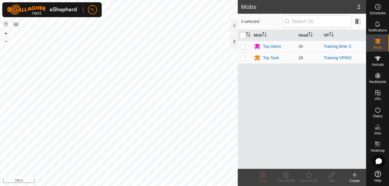
click at [240, 58] on p-checkbox at bounding box center [243, 58] width 6 height 5
checkbox input "true"
click at [307, 173] on icon at bounding box center [308, 175] width 5 height 6
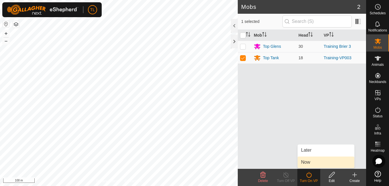
click at [305, 163] on link "Now" at bounding box center [325, 162] width 57 height 11
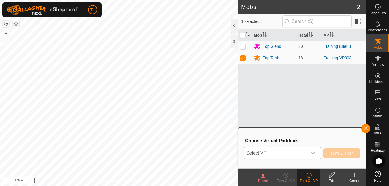
click at [311, 152] on div "dropdown trigger" at bounding box center [312, 152] width 11 height 11
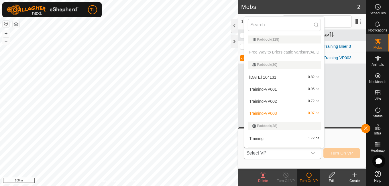
click at [271, 79] on li "[DATE] 164131 0.82 ha" at bounding box center [284, 77] width 80 height 11
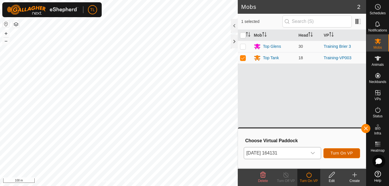
click at [337, 155] on span "Turn On VP" at bounding box center [341, 153] width 22 height 5
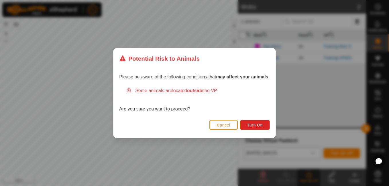
click at [264, 120] on div "Cancel Turn On" at bounding box center [194, 127] width 162 height 19
click at [246, 124] on button "Turn On" at bounding box center [255, 125] width 30 height 10
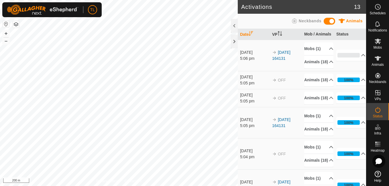
click at [15, 22] on button "button" at bounding box center [16, 24] width 7 height 7
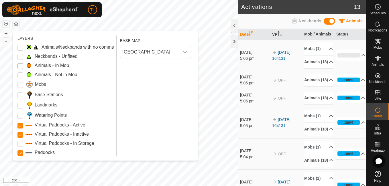
click at [22, 67] on Mob "Animals - In Mob" at bounding box center [20, 66] width 6 height 6
click at [21, 76] on Mob "Animals - Not in Mob" at bounding box center [20, 75] width 6 height 6
